Goal: Task Accomplishment & Management: Use online tool/utility

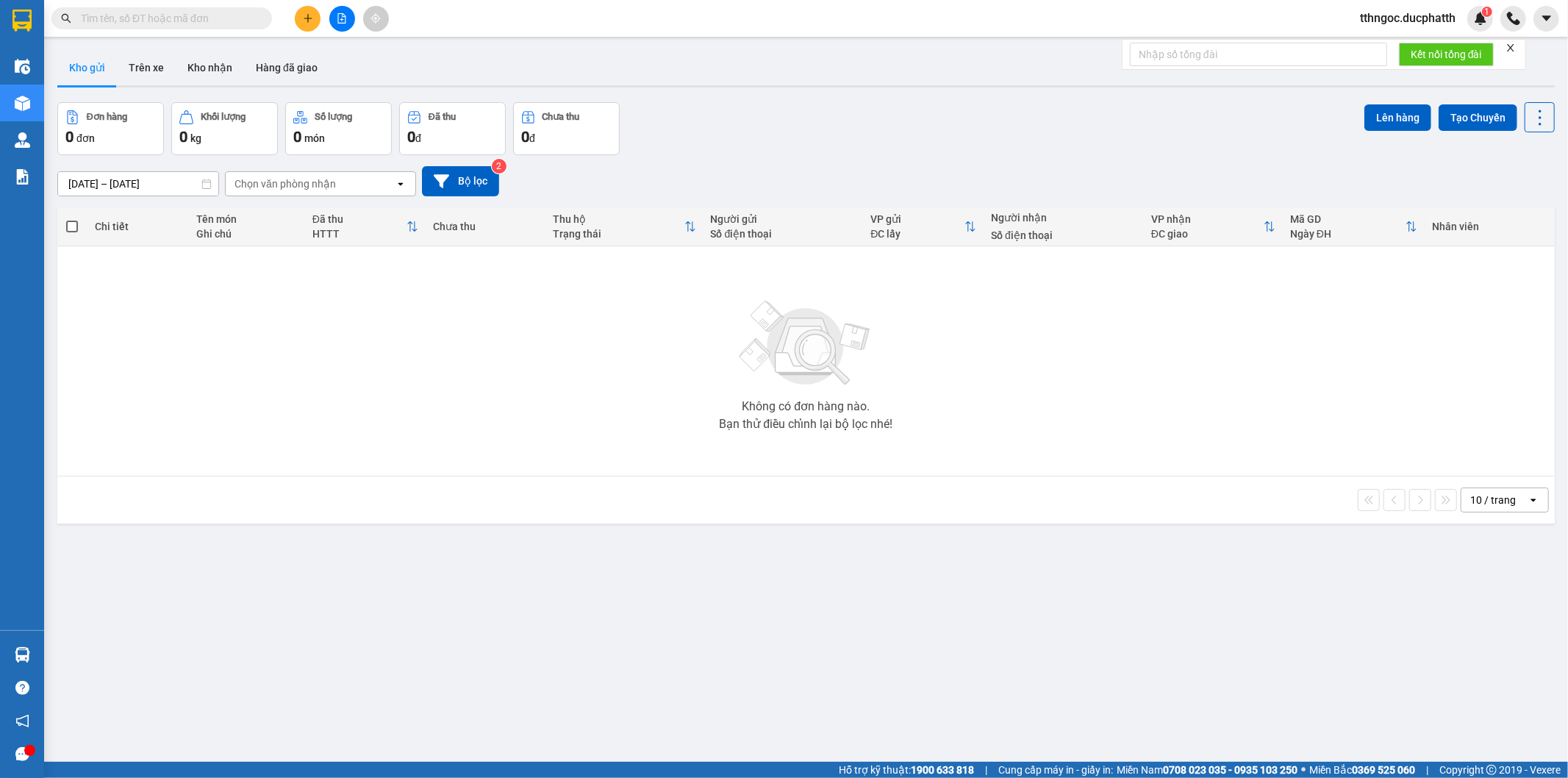
drag, startPoint x: 182, startPoint y: 602, endPoint x: 222, endPoint y: 521, distance: 90.3
click at [182, 602] on div "ver 1.8.147 Kho gửi Trên xe Kho nhận Hàng đã giao Đơn hàng 0 đơn Khối lượng 0 k…" at bounding box center [806, 433] width 1509 height 778
click at [202, 13] on input "text" at bounding box center [167, 19] width 174 height 16
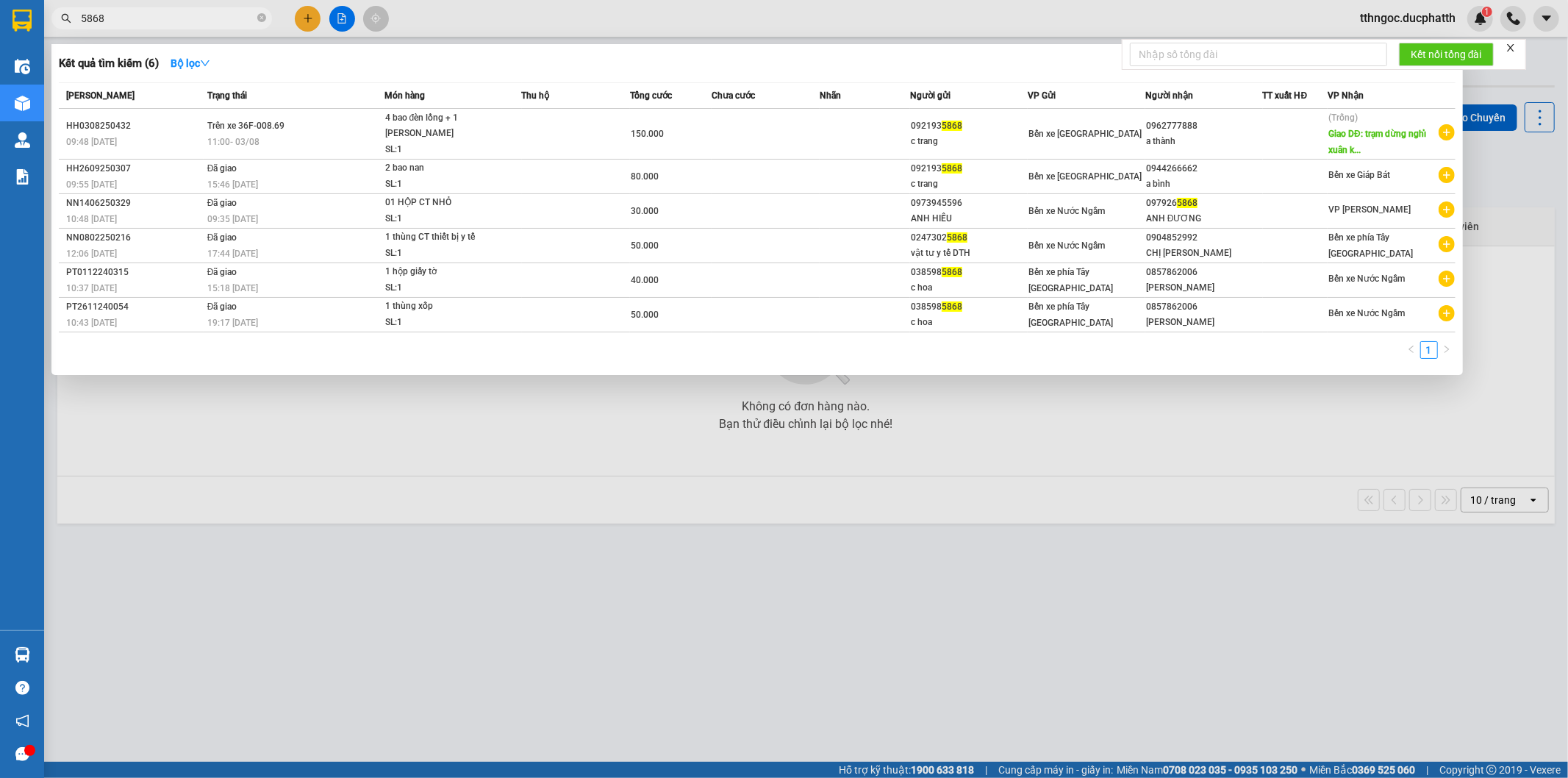
drag, startPoint x: 359, startPoint y: 539, endPoint x: 339, endPoint y: 404, distance: 136.5
click at [359, 526] on div at bounding box center [784, 389] width 1568 height 778
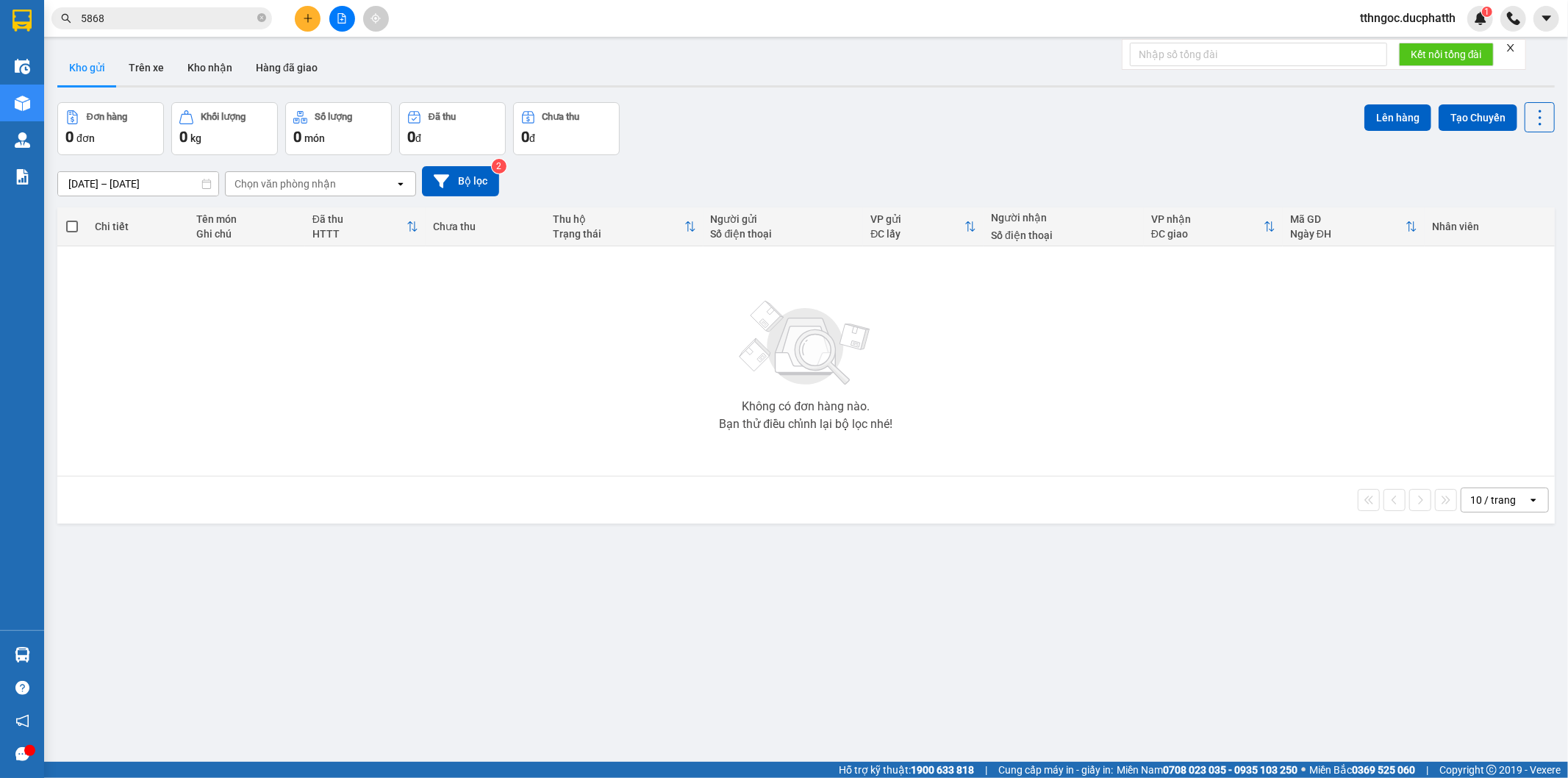
click at [197, 19] on input "5868" at bounding box center [167, 19] width 174 height 16
paste input "0818845868"
type input "50818845868"
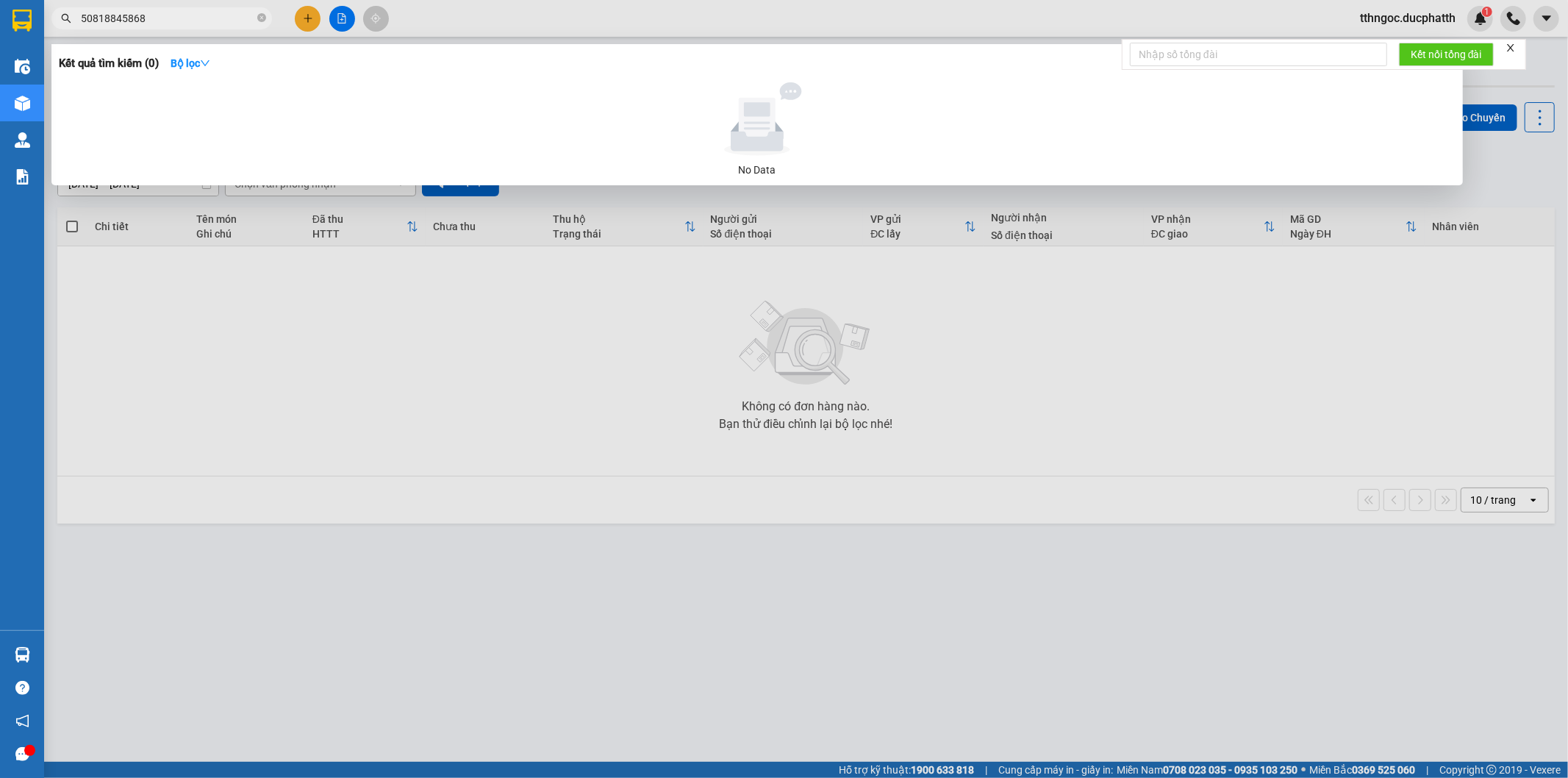
drag, startPoint x: 77, startPoint y: 12, endPoint x: 31, endPoint y: 20, distance: 46.7
click at [31, 20] on section "Kết quả tìm kiếm ( 0 ) Bộ lọc No Data 50818845868 tthngoc.ducphatth 1 Điều hành…" at bounding box center [784, 389] width 1568 height 778
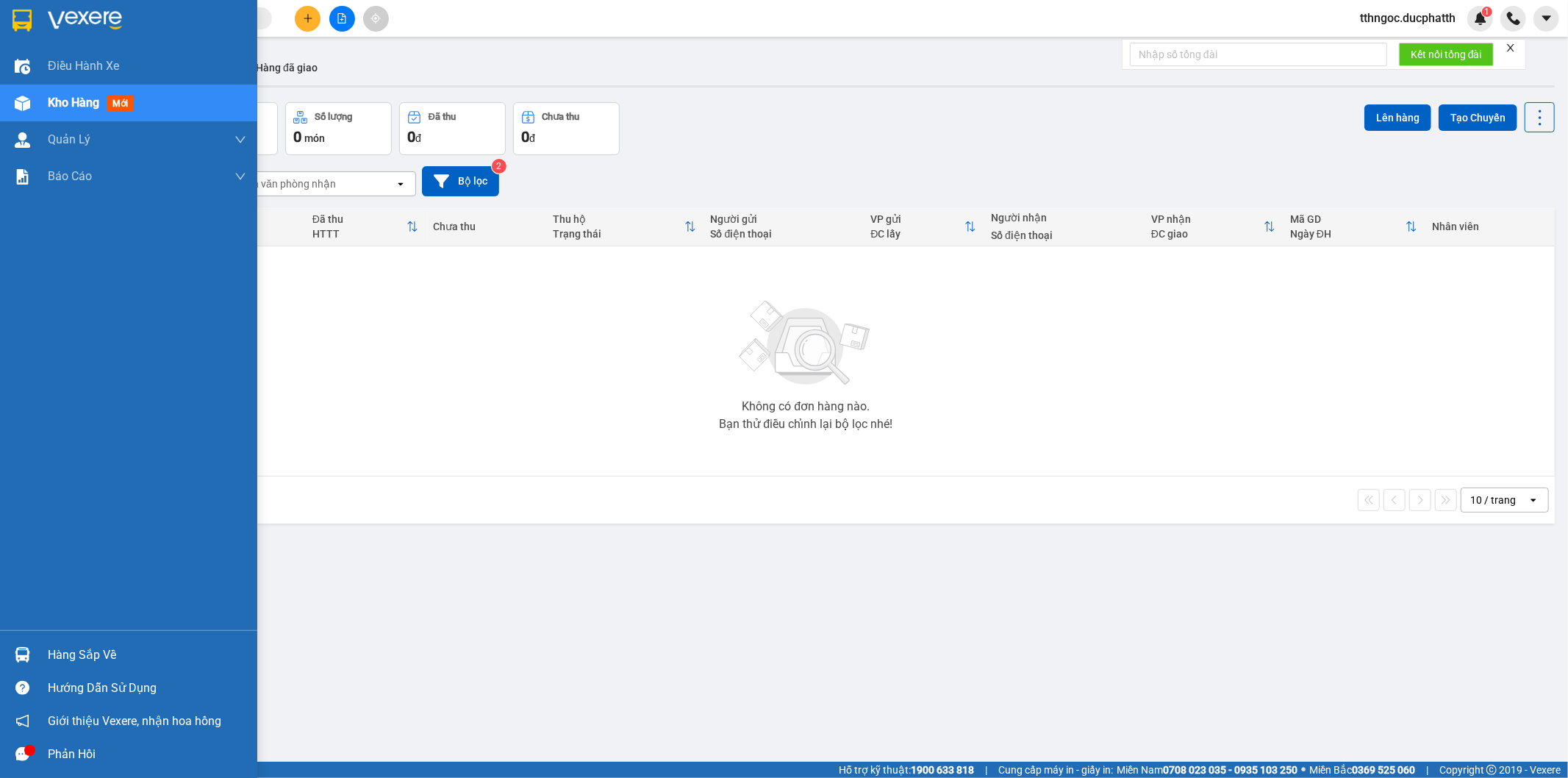
paste input "0818845868"
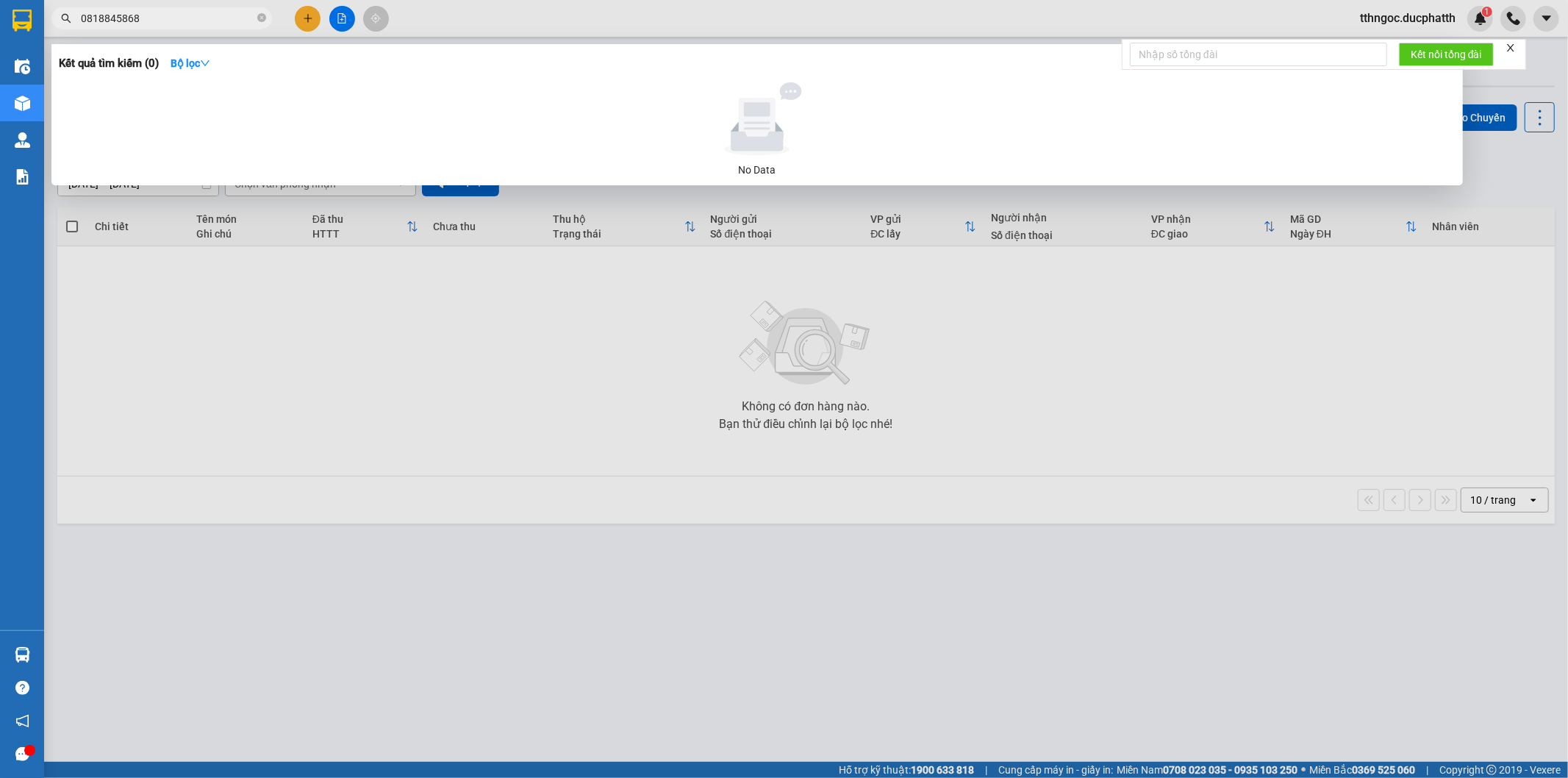
type input "0818845868"
click at [125, 459] on div at bounding box center [784, 389] width 1568 height 778
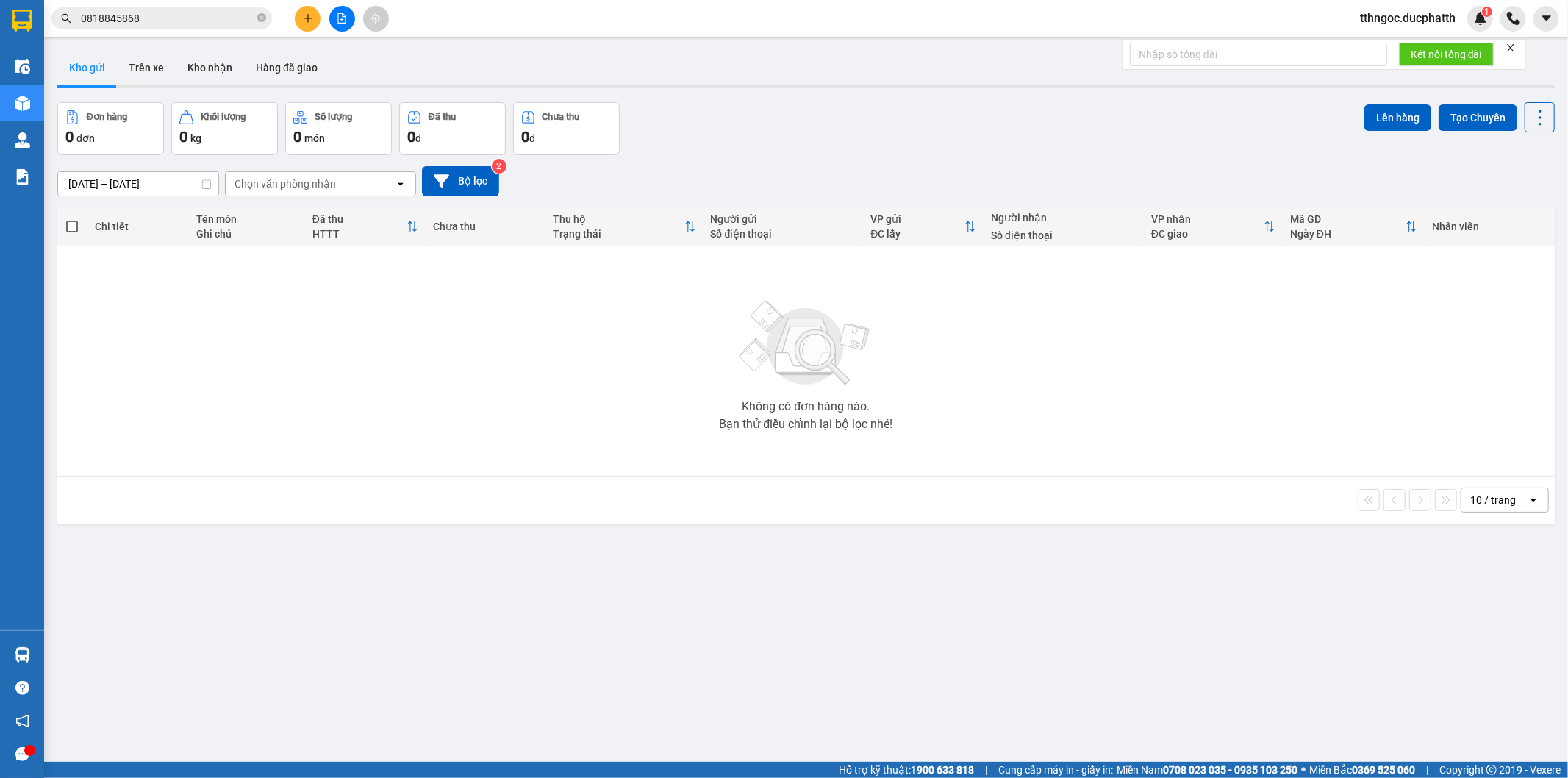
click at [306, 25] on button at bounding box center [308, 19] width 26 height 26
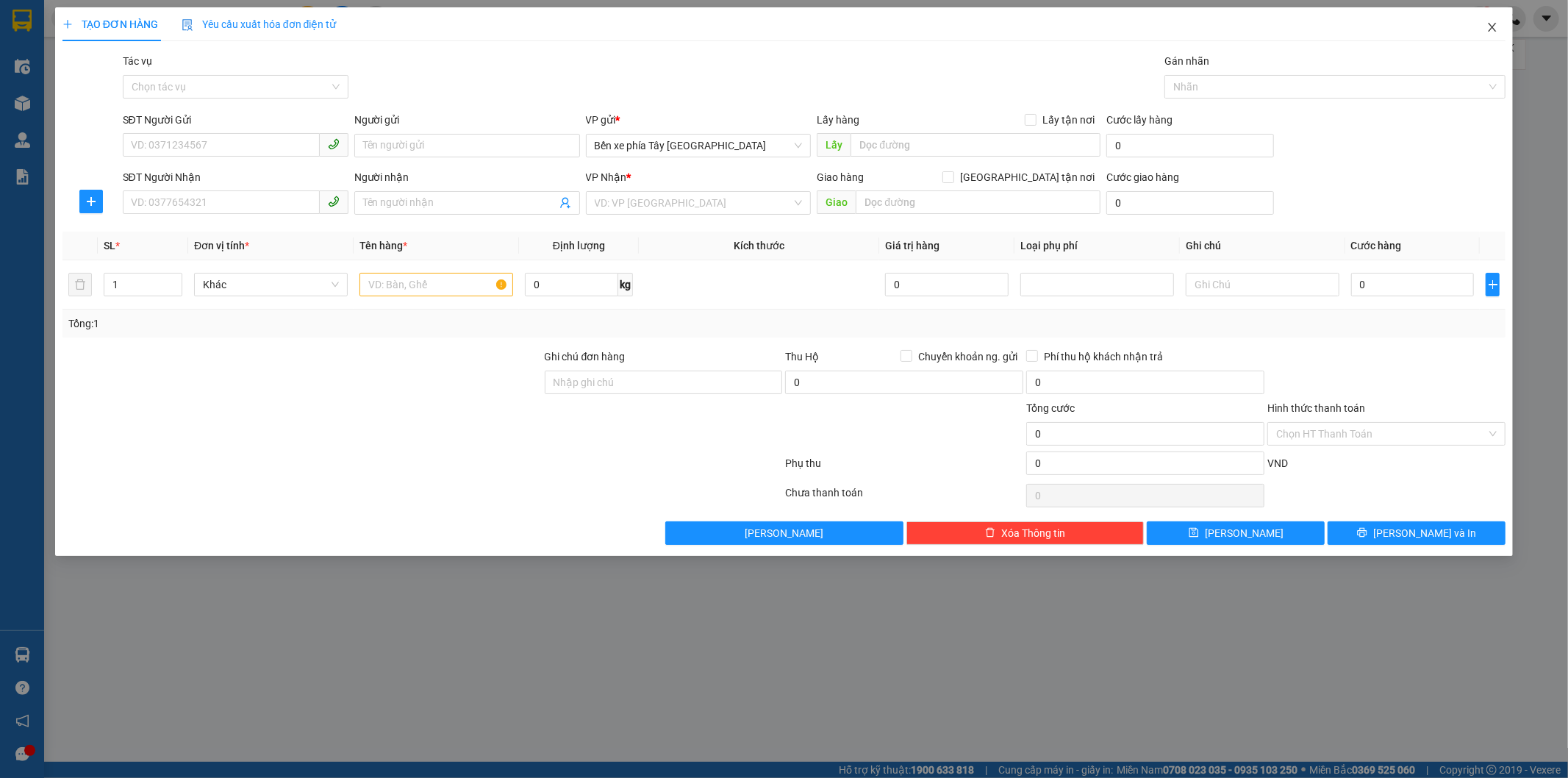
click at [1494, 24] on icon "close" at bounding box center [1492, 27] width 12 height 12
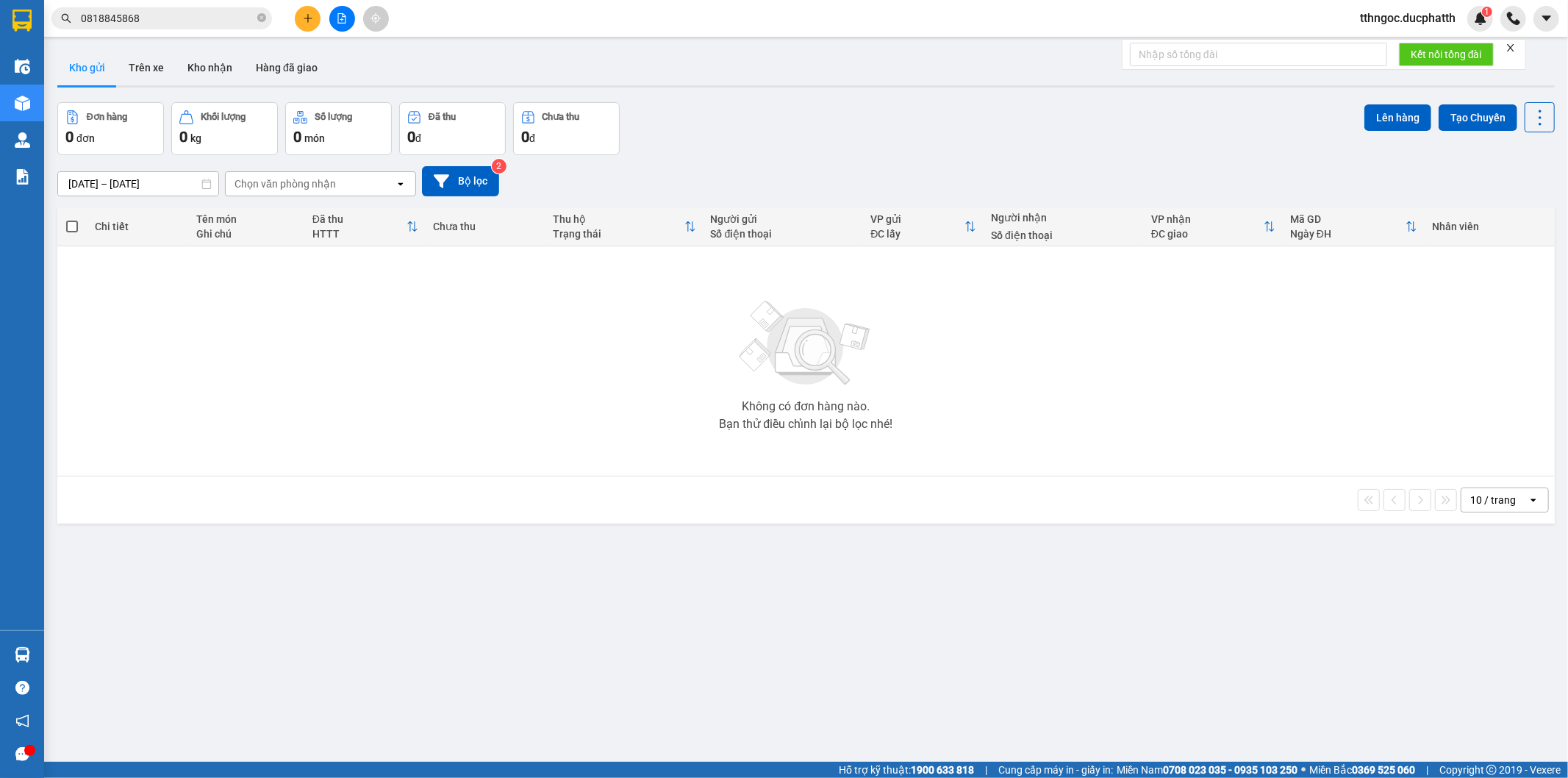
click at [333, 23] on button at bounding box center [342, 19] width 26 height 26
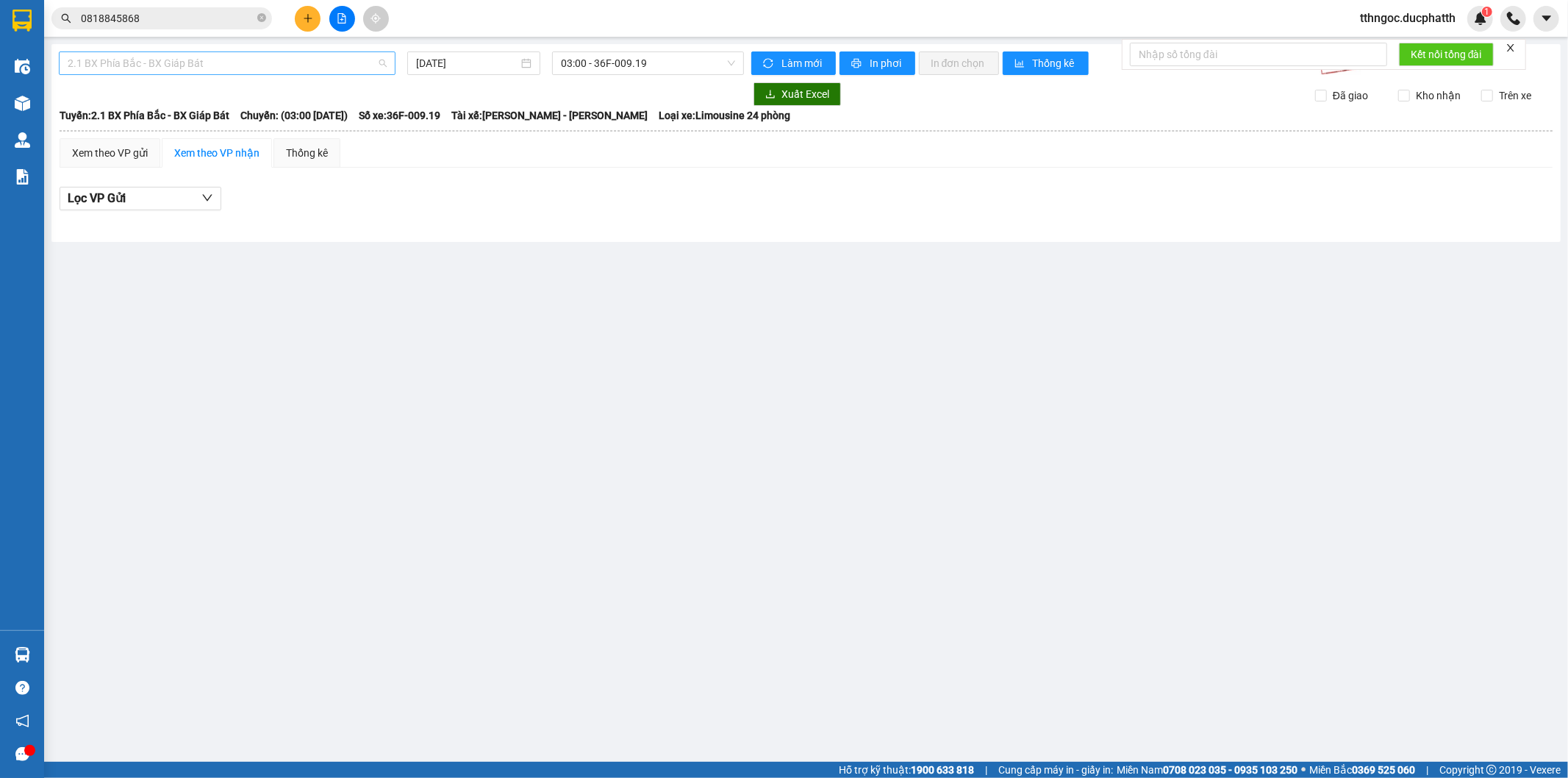
click at [192, 61] on span "2.1 BX Phía Bắc - BX Giáp Bát" at bounding box center [227, 63] width 319 height 22
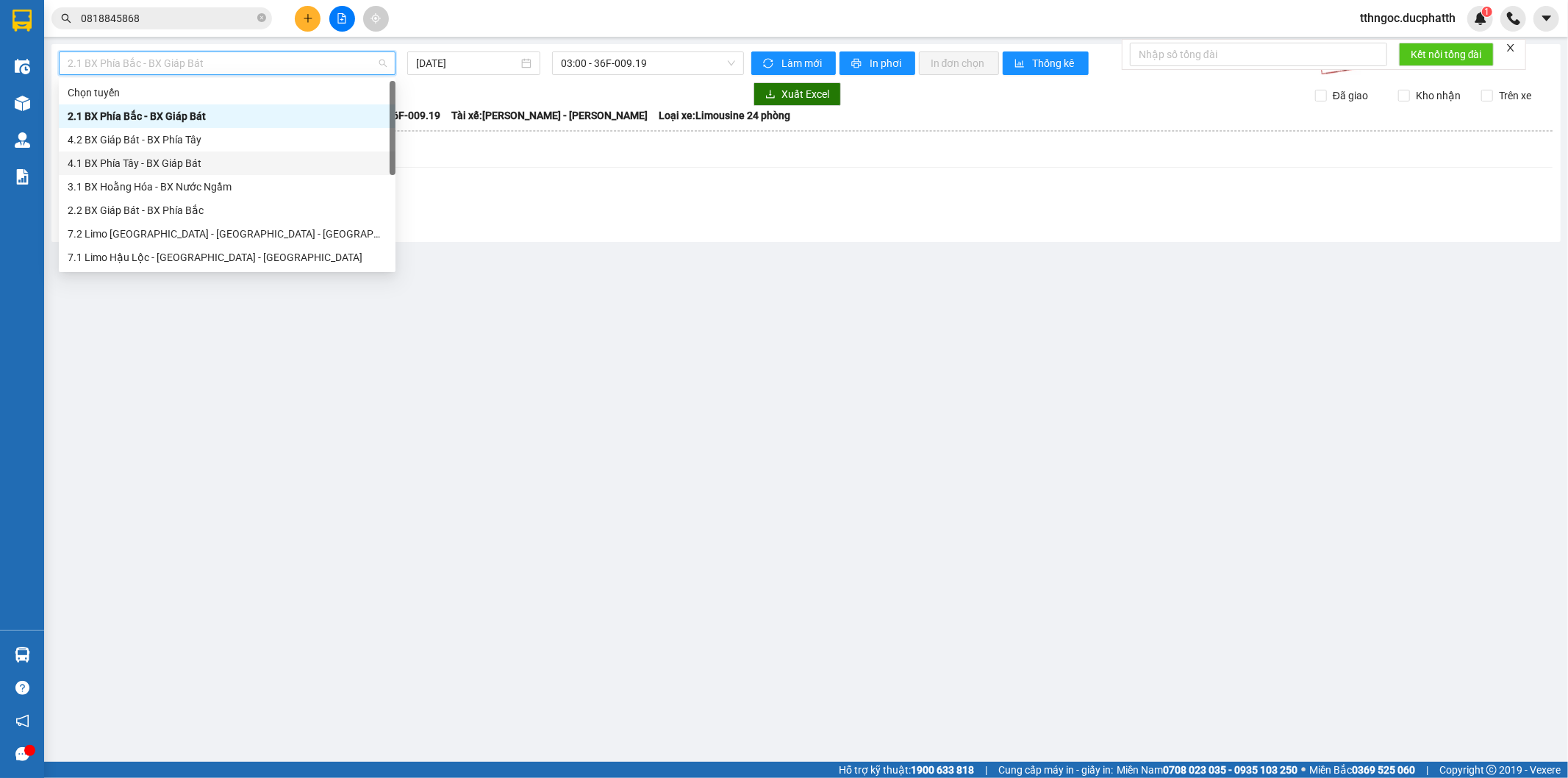
click at [221, 163] on div "4.1 BX Phía Tây - BX Giáp Bát" at bounding box center [227, 163] width 319 height 16
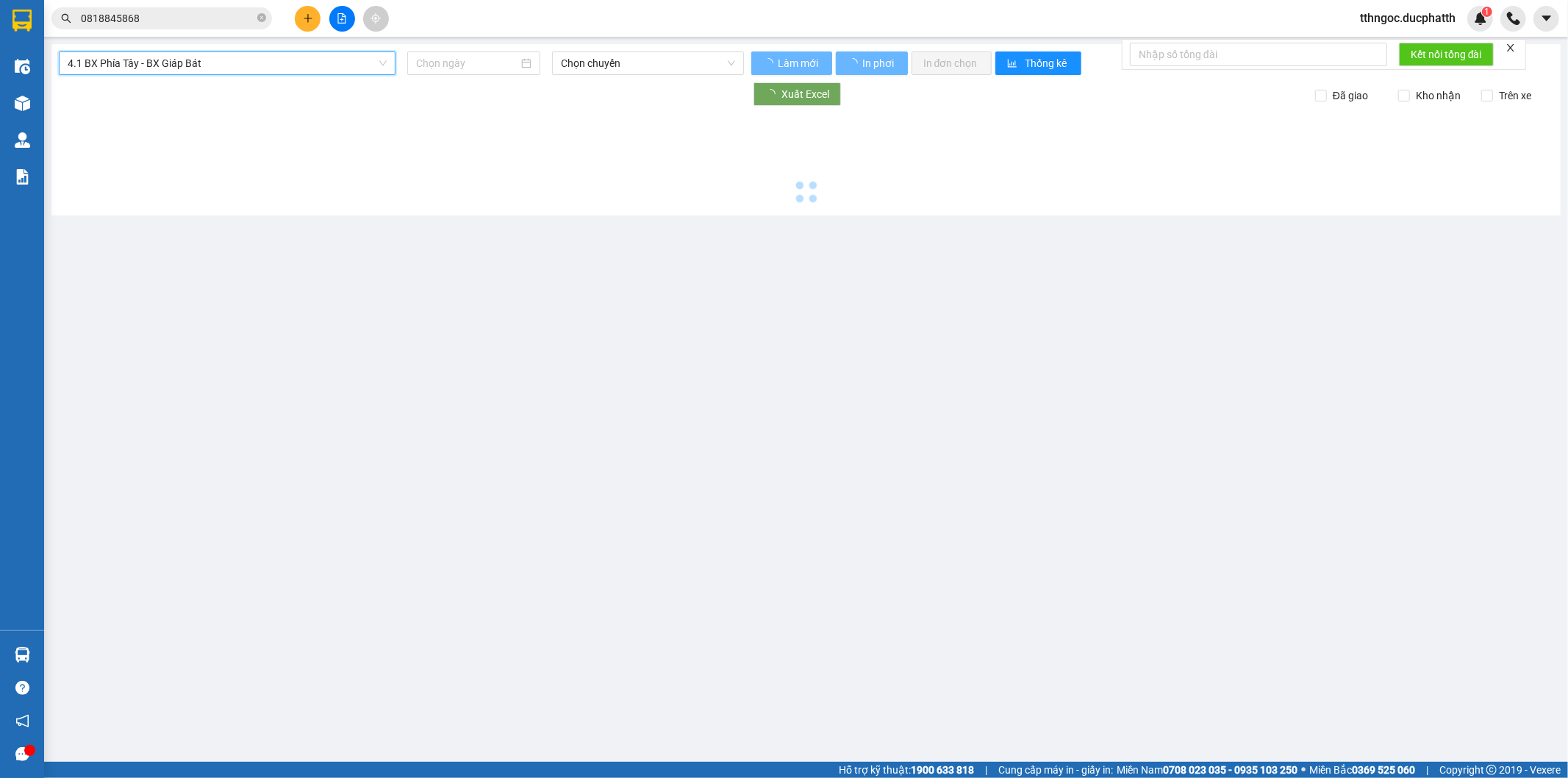
type input "[DATE]"
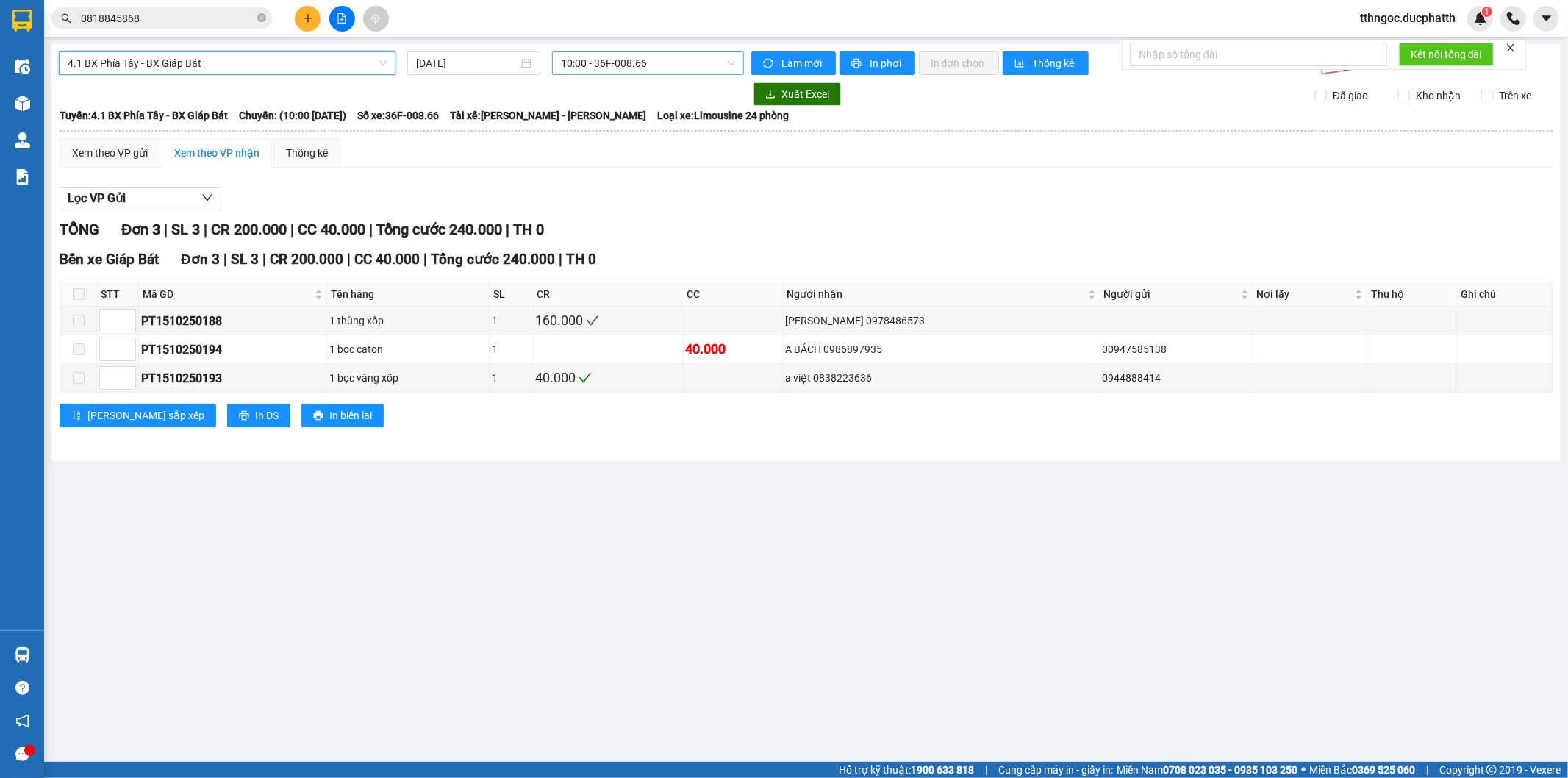
click at [654, 64] on span "10:00 - 36F-008.66" at bounding box center [648, 63] width 174 height 22
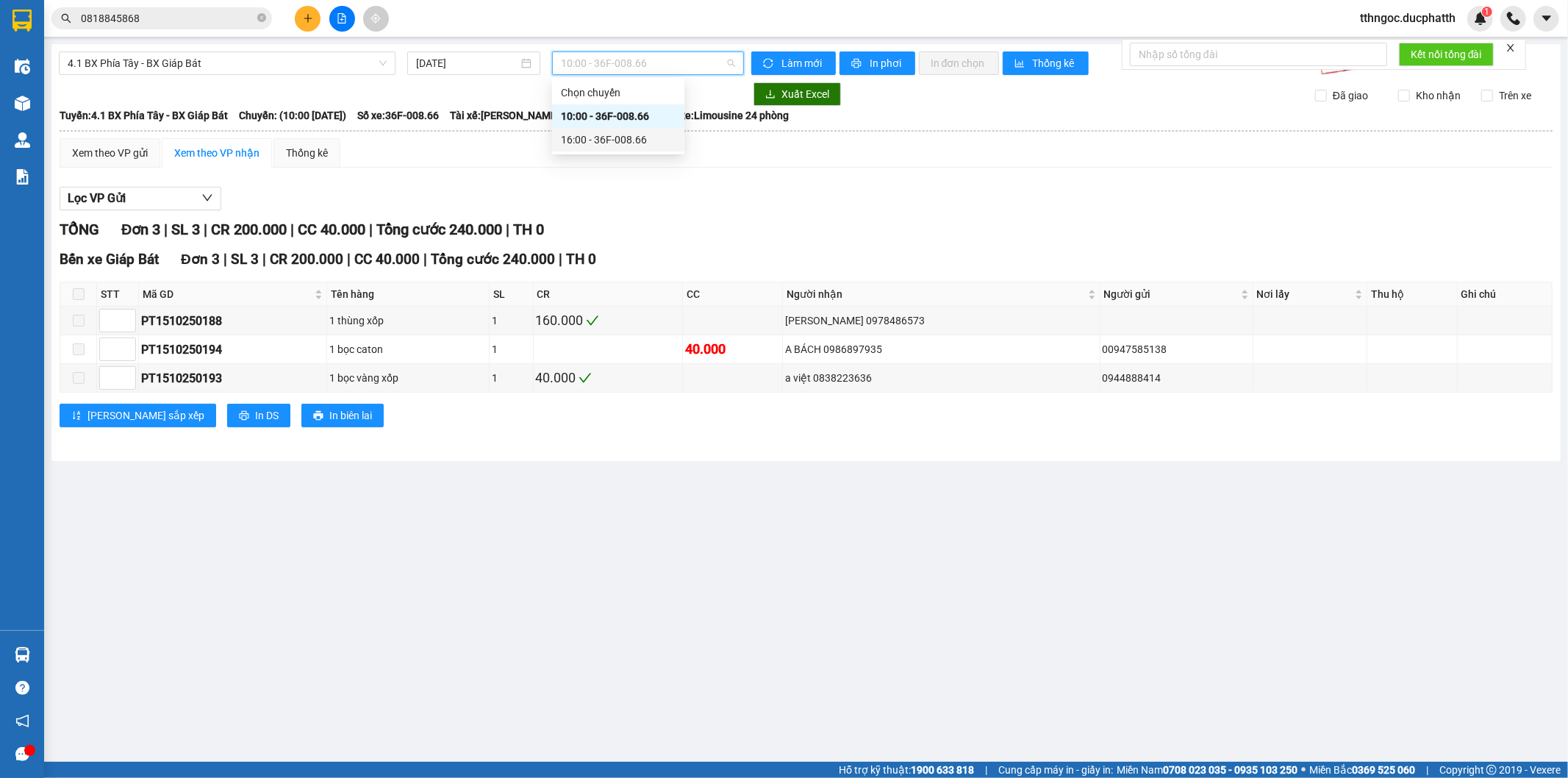
click at [654, 133] on div "16:00 - 36F-008.66" at bounding box center [619, 140] width 115 height 16
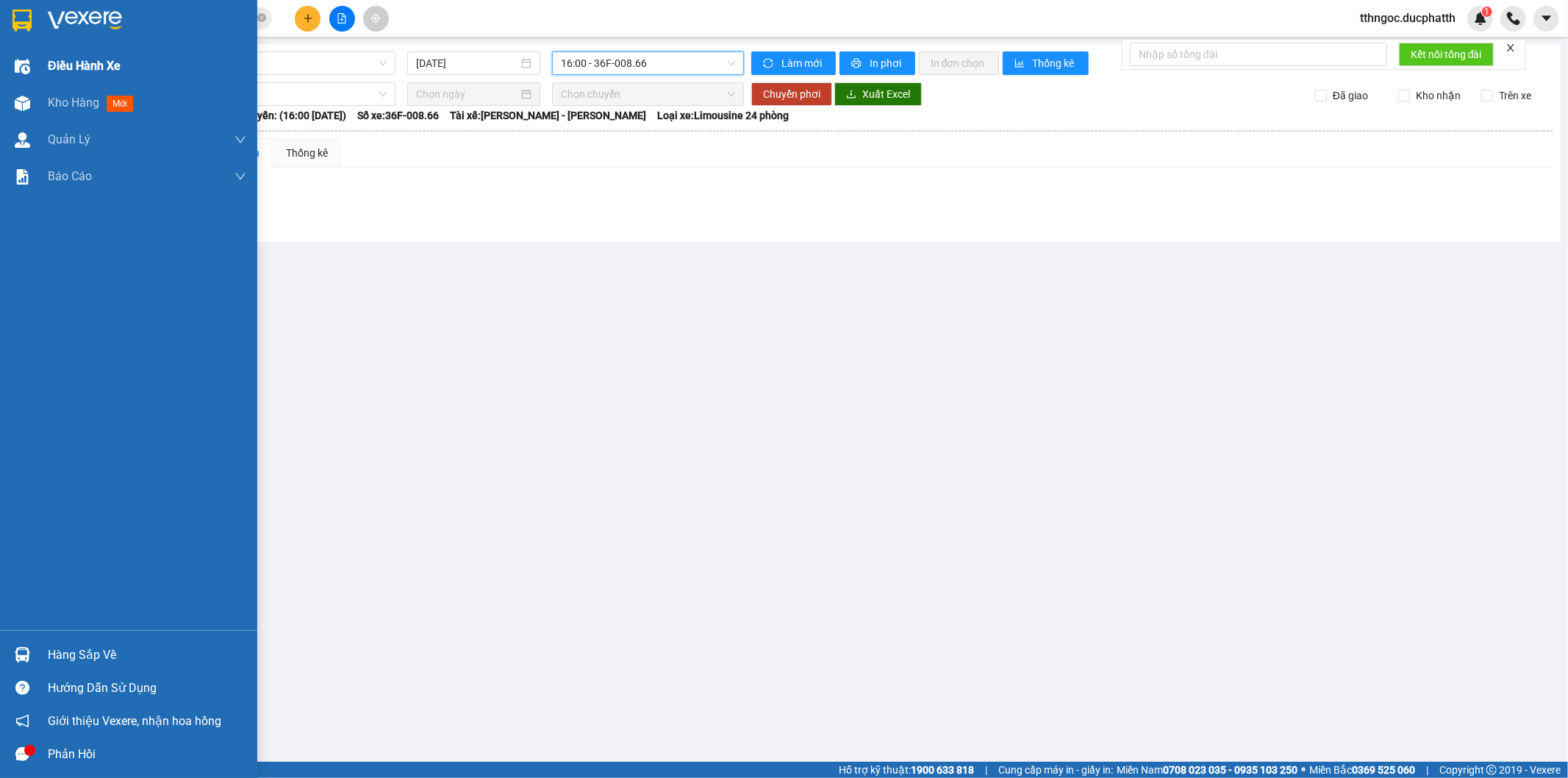
click at [50, 61] on span "Điều hành xe" at bounding box center [84, 66] width 73 height 19
